Goal: Transaction & Acquisition: Purchase product/service

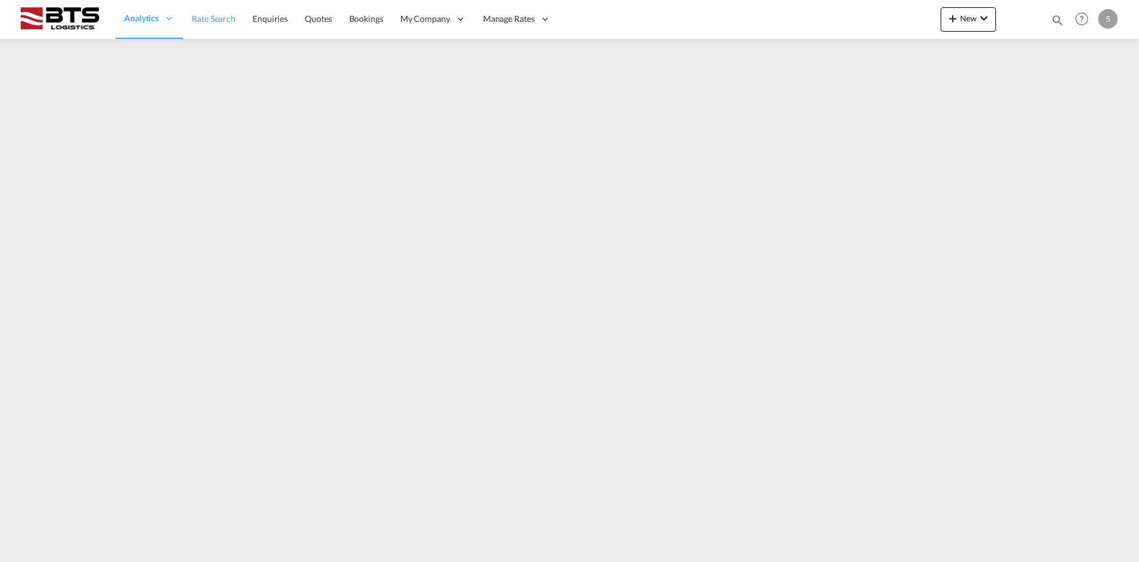
click at [222, 24] on span "Rate Search" at bounding box center [214, 18] width 44 height 10
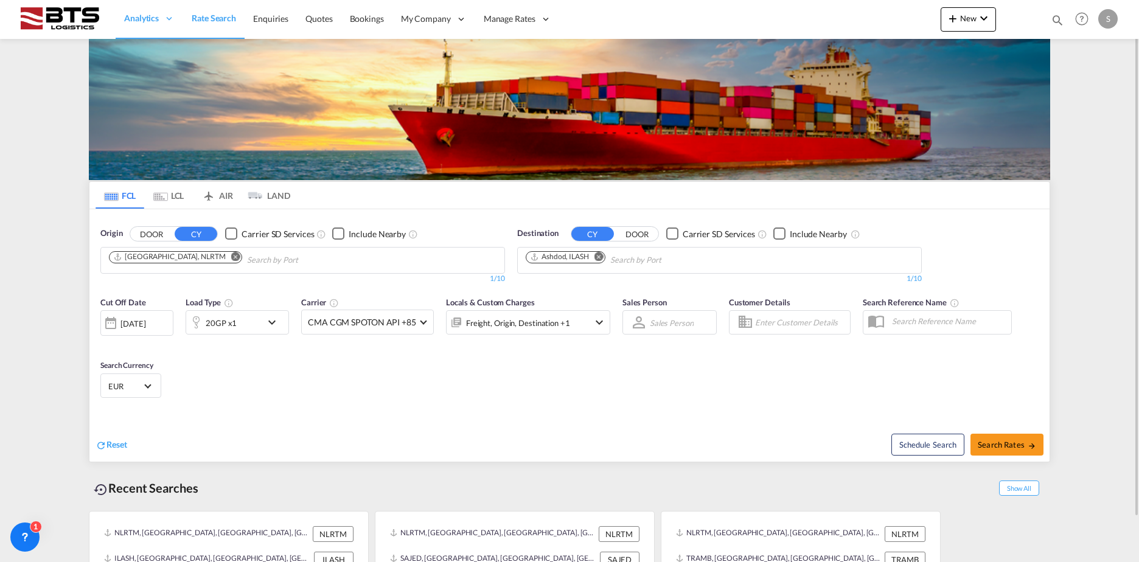
click at [602, 261] on button "Remove" at bounding box center [595, 258] width 18 height 12
click at [679, 256] on body "Analytics Reports Dashboard Rate Search Enquiries Quotes Bookings" at bounding box center [569, 281] width 1139 height 562
click at [630, 262] on body "Analytics Reports Dashboard Rate Search Enquiries Quotes Bookings" at bounding box center [569, 281] width 1139 height 562
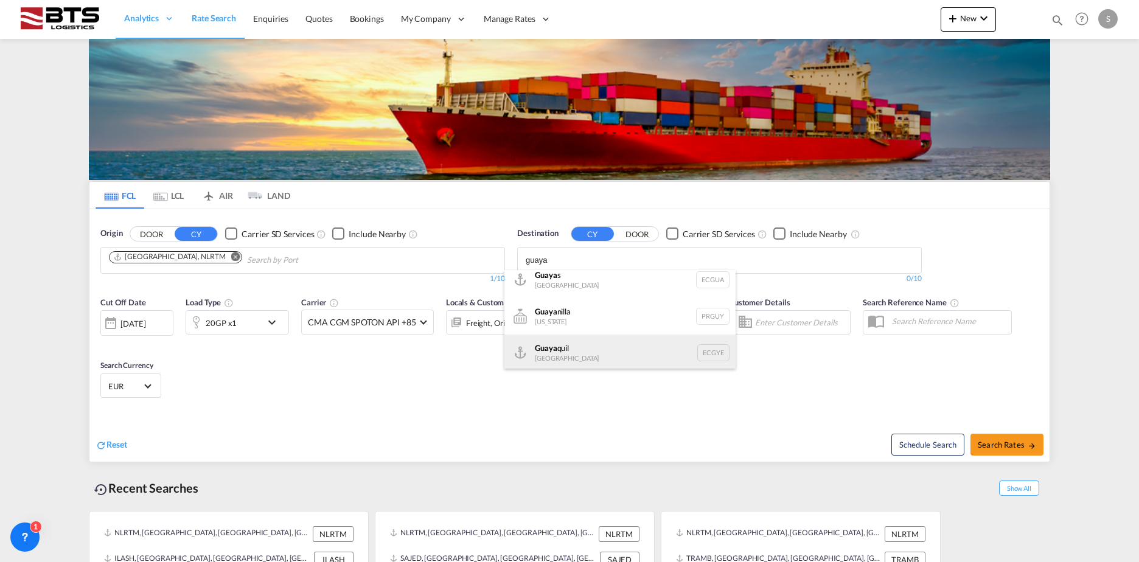
scroll to position [11, 0]
type input "guaya"
click at [592, 349] on div "Guaya quil [GEOGRAPHIC_DATA] [GEOGRAPHIC_DATA]" at bounding box center [619, 350] width 231 height 37
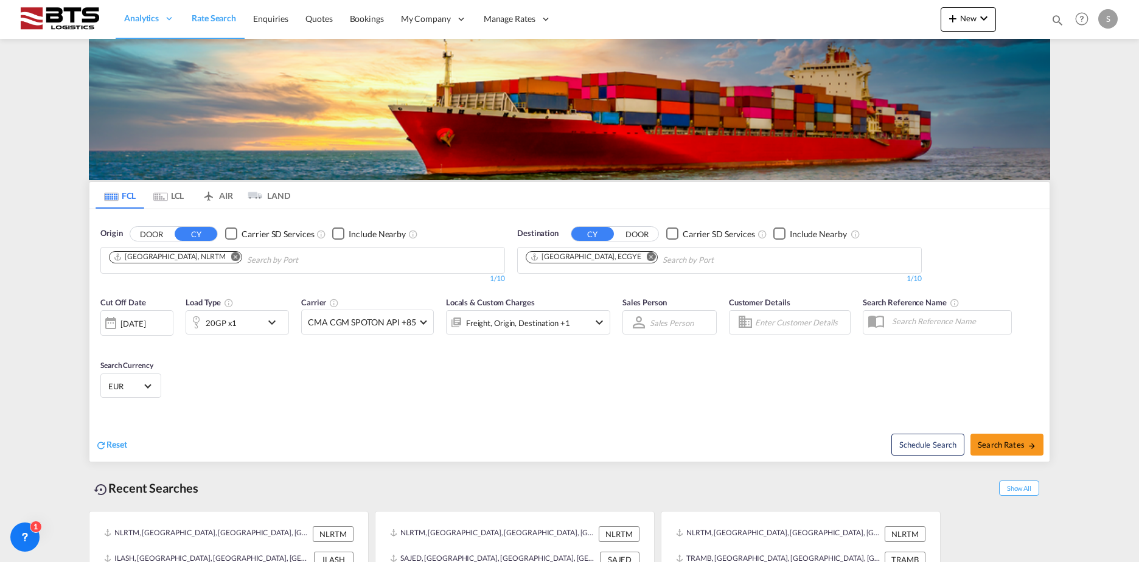
scroll to position [0, 0]
click at [246, 323] on div "20GP x1" at bounding box center [223, 322] width 75 height 24
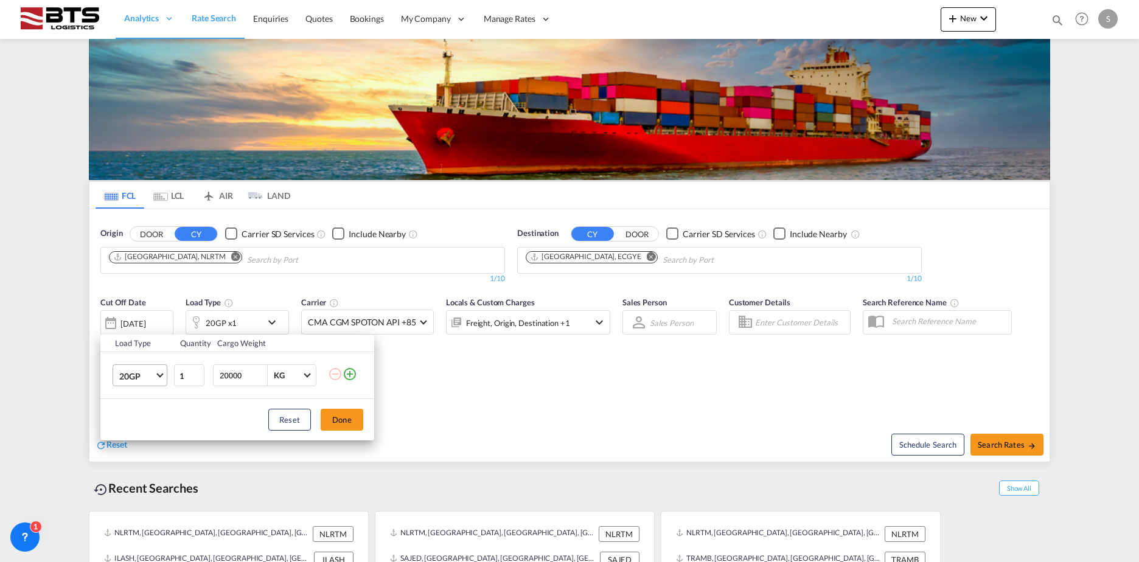
click at [158, 374] on span "Choose: \a20GP" at bounding box center [159, 374] width 7 height 7
click at [142, 453] on md-option "40NR" at bounding box center [151, 453] width 83 height 29
click at [358, 417] on button "Done" at bounding box center [342, 420] width 43 height 22
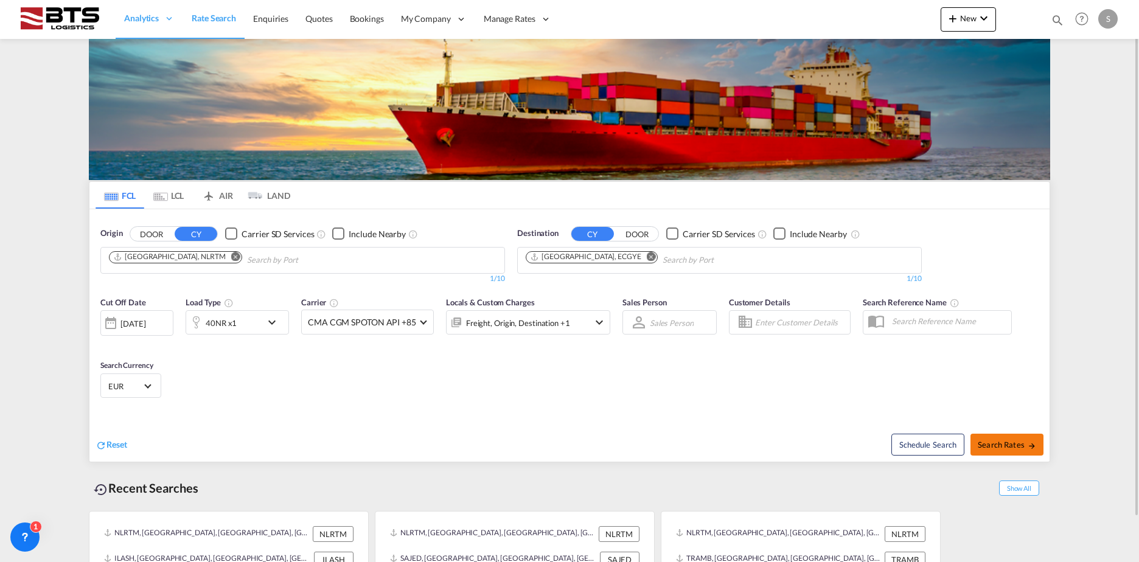
click at [1007, 447] on span "Search Rates" at bounding box center [1007, 445] width 58 height 10
type input "NLRTM to ECGYE / [DATE]"
